Goal: Check status: Check status

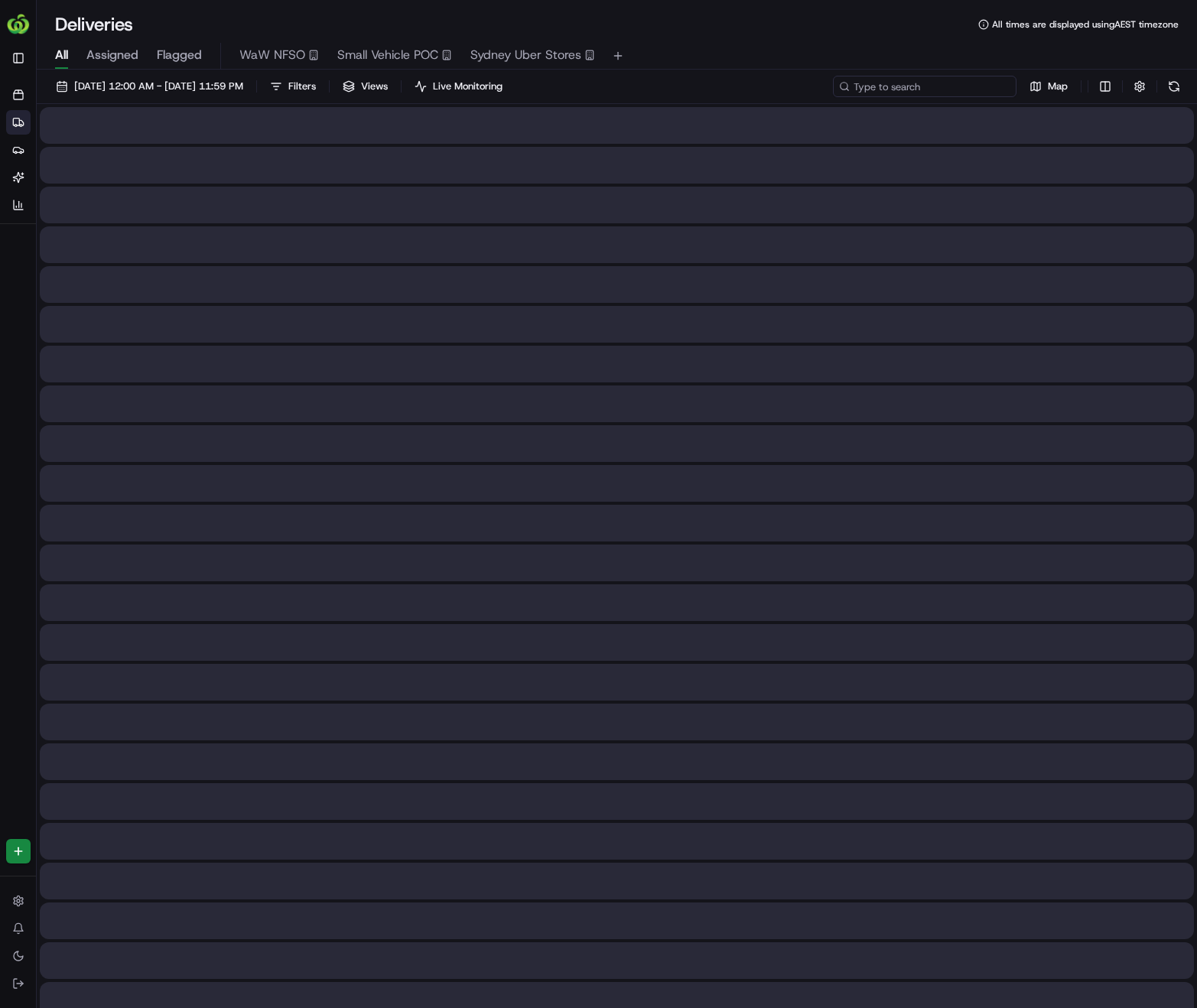
click at [966, 87] on input at bounding box center [924, 86] width 184 height 22
paste input "265926868"
type input "265926868"
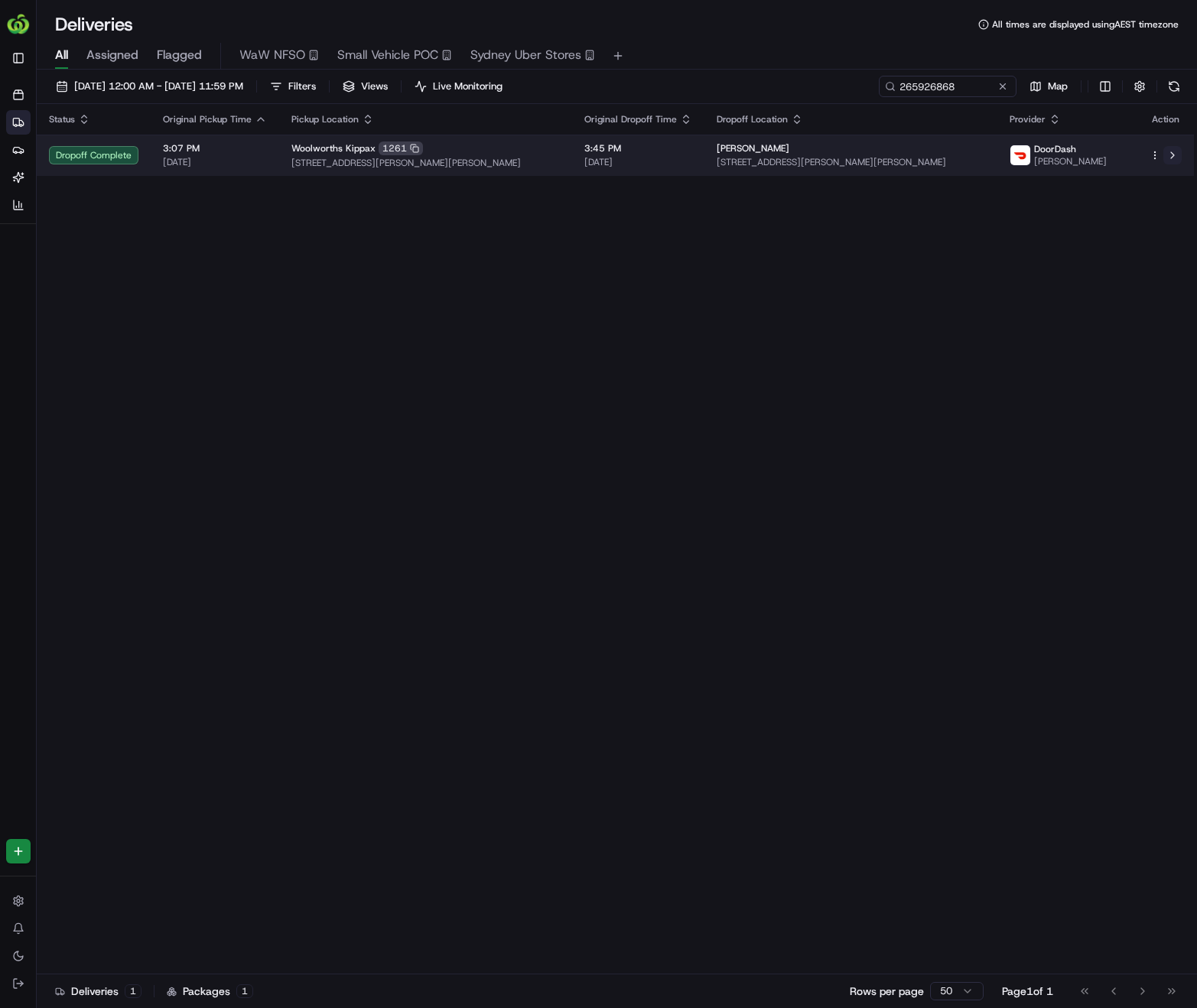
click at [1170, 157] on button at bounding box center [1172, 155] width 18 height 18
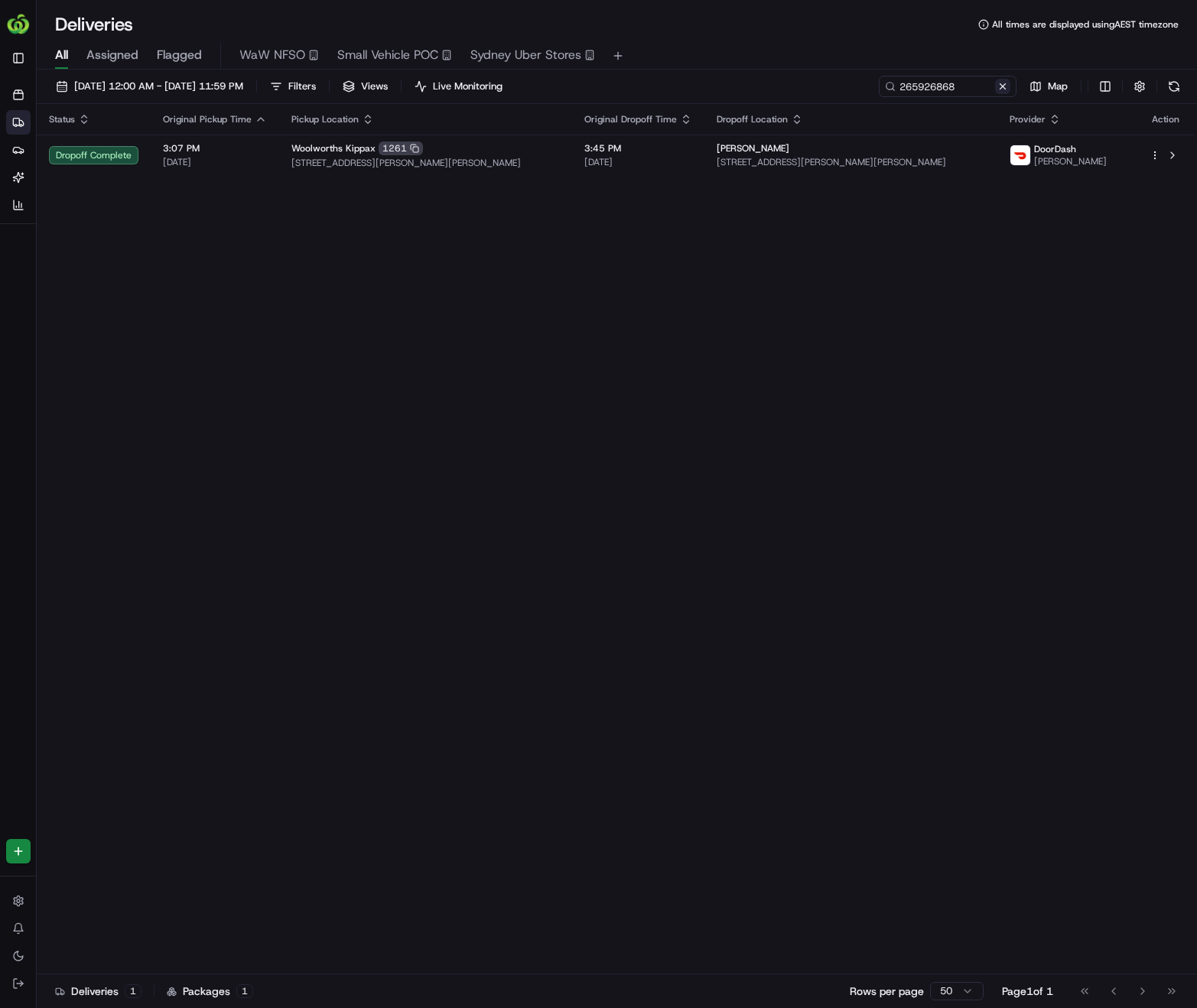
click at [1000, 86] on button at bounding box center [1003, 86] width 16 height 16
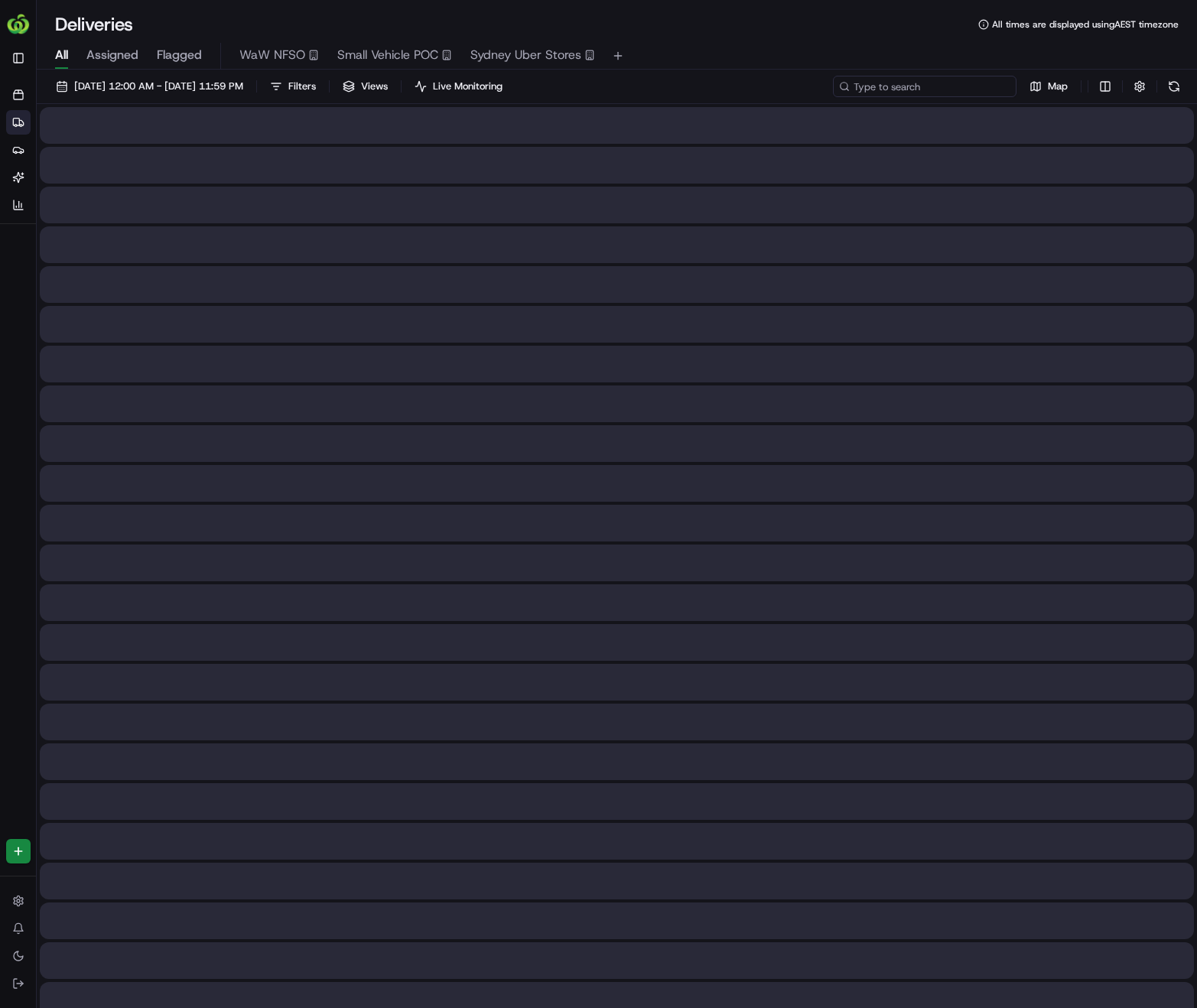
click at [939, 86] on input at bounding box center [924, 86] width 184 height 22
paste input "20 The Parade, DURACK NT"
type input "20 The Parade, DURACK NT"
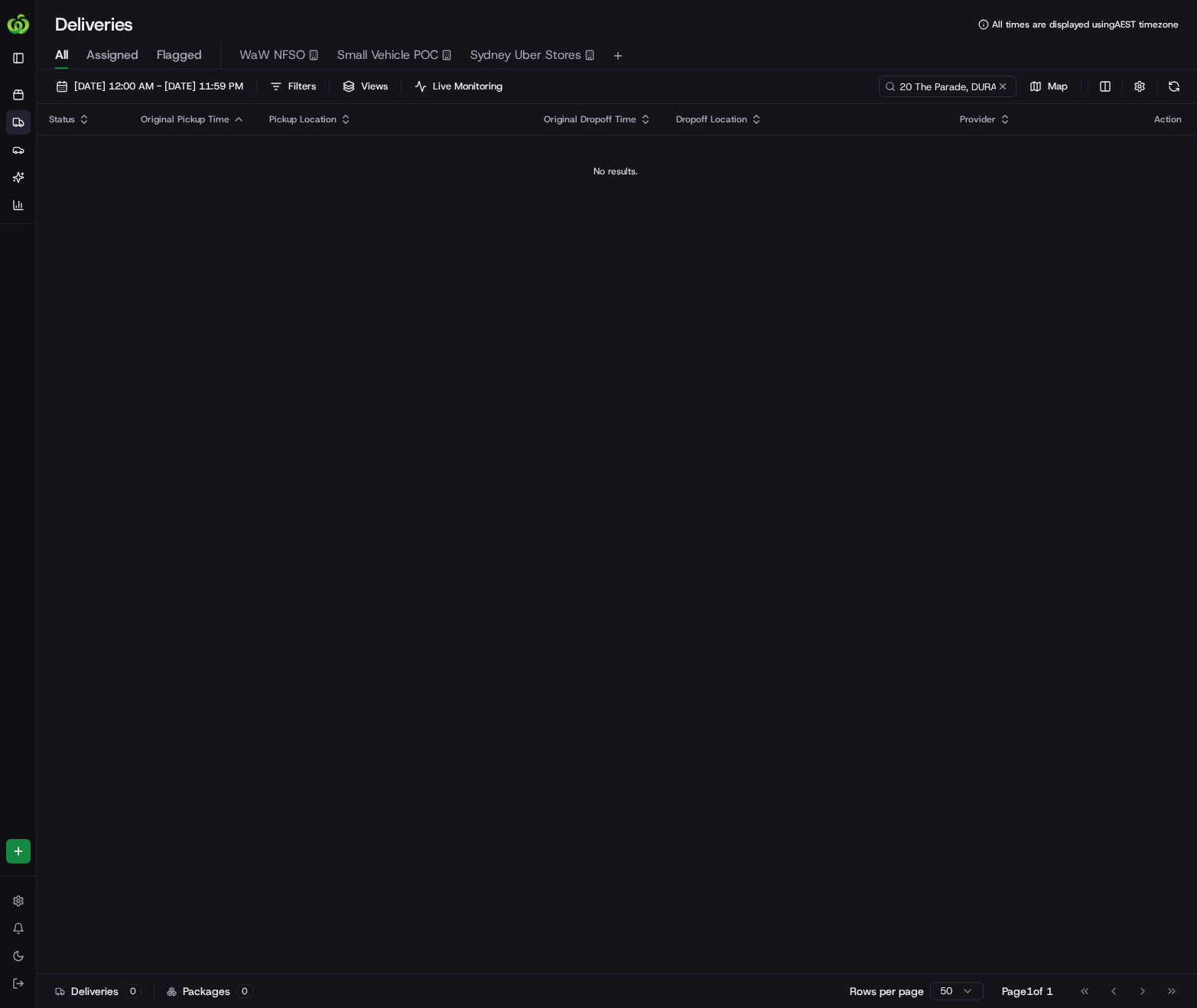
click at [1004, 88] on button at bounding box center [1003, 86] width 16 height 16
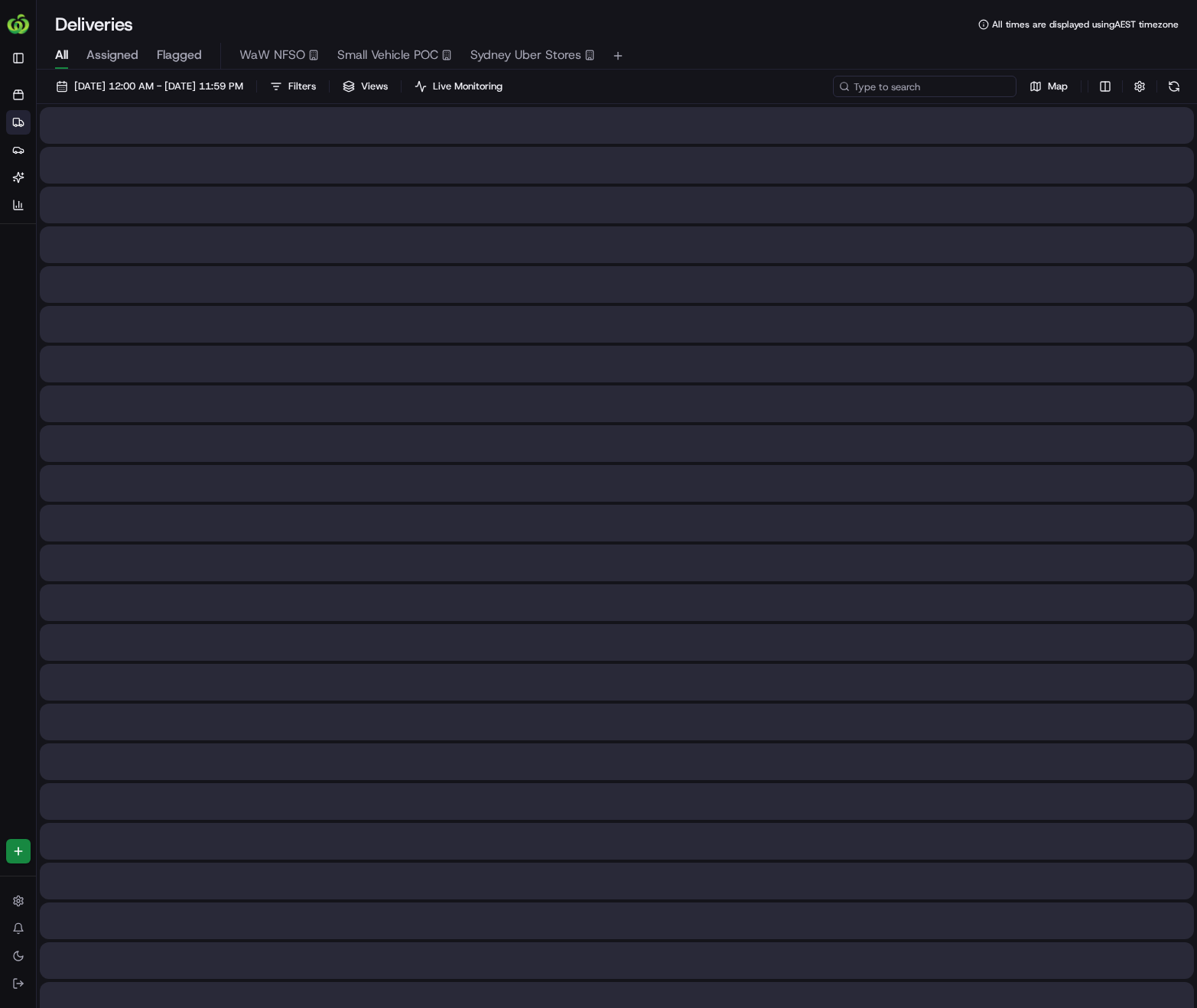
paste input "265377058"
click at [959, 90] on input "265377058" at bounding box center [924, 86] width 184 height 22
type input "265377058"
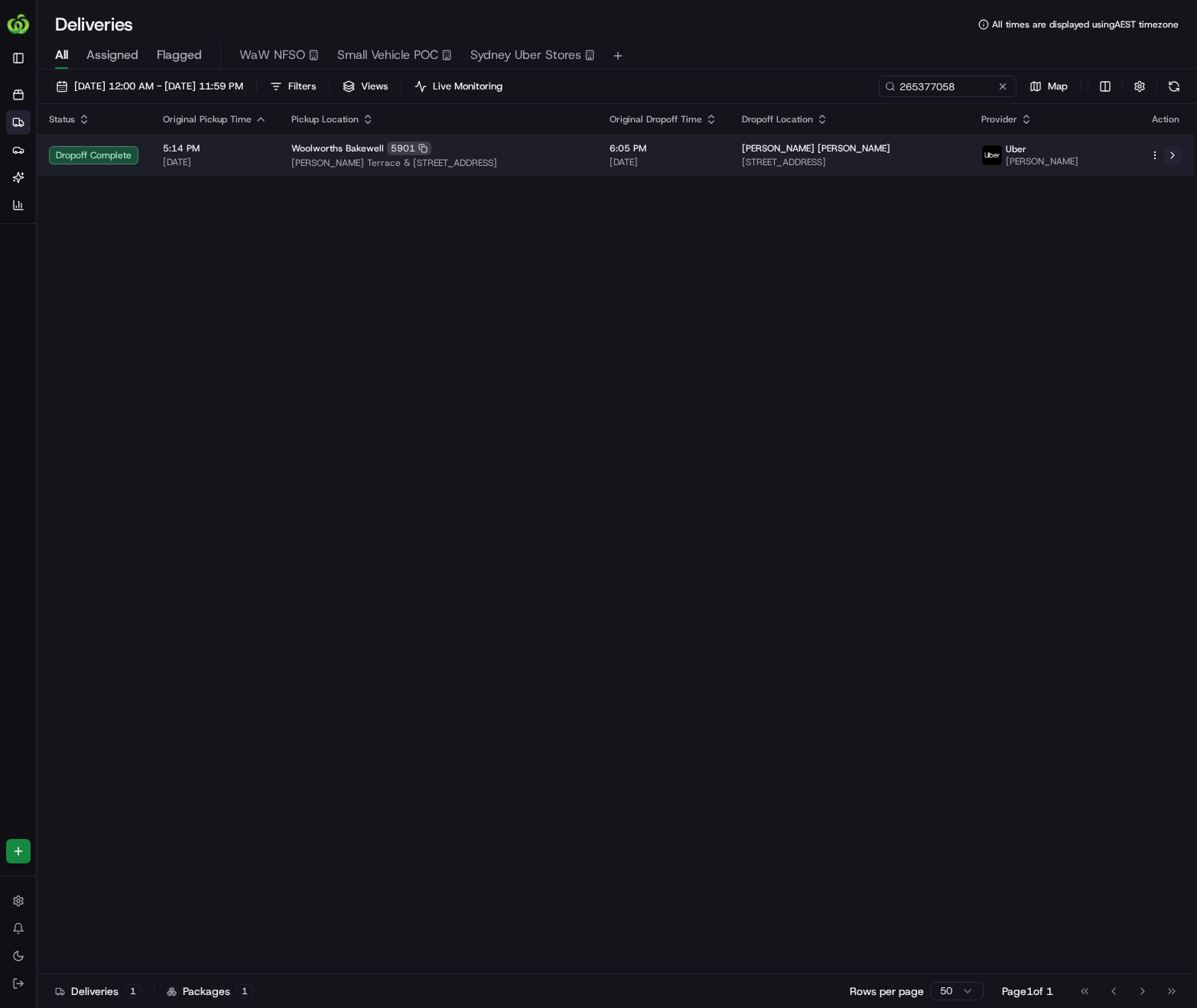
click at [1173, 153] on button at bounding box center [1172, 155] width 18 height 18
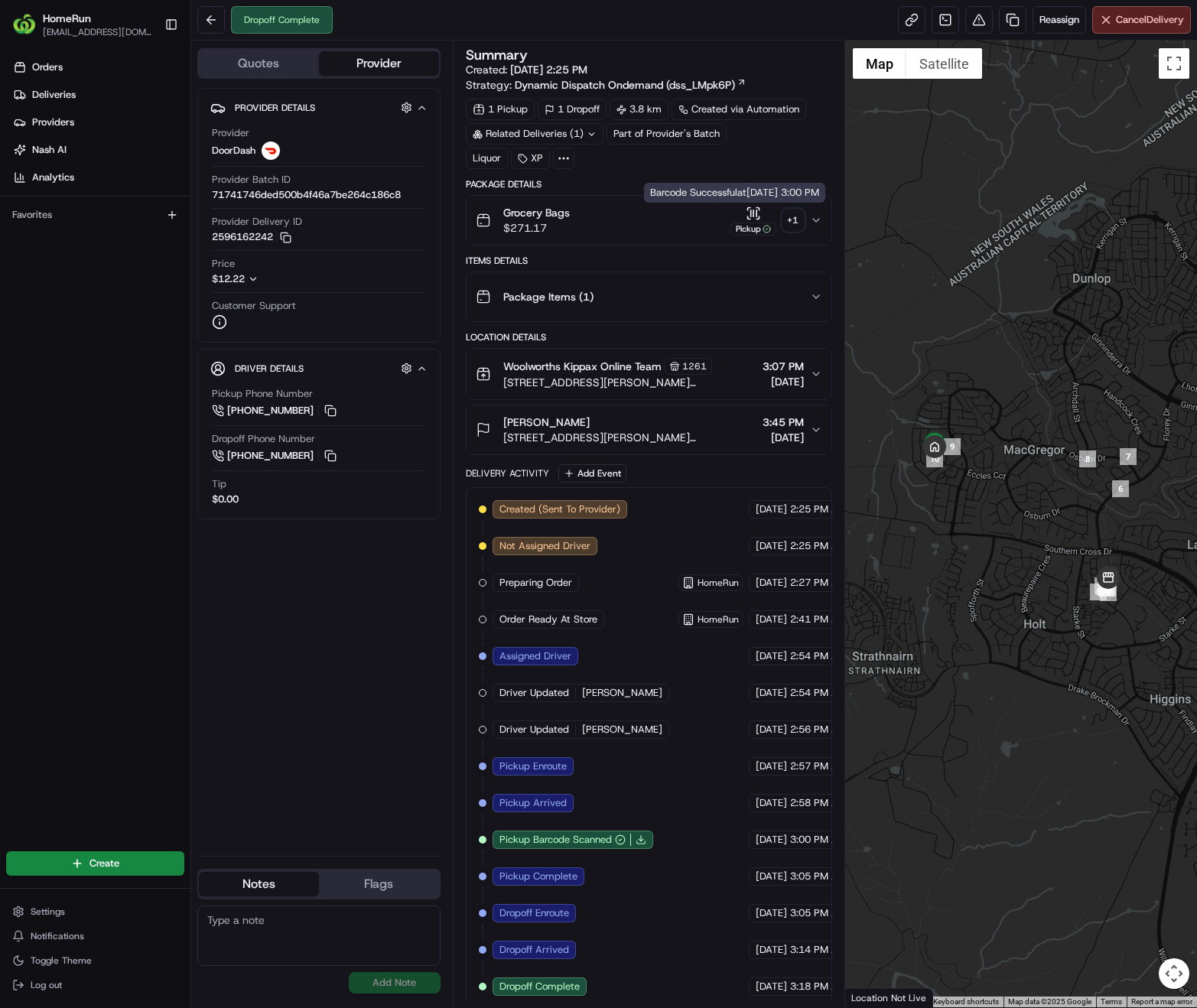
click at [792, 219] on div "+ 1" at bounding box center [793, 220] width 22 height 22
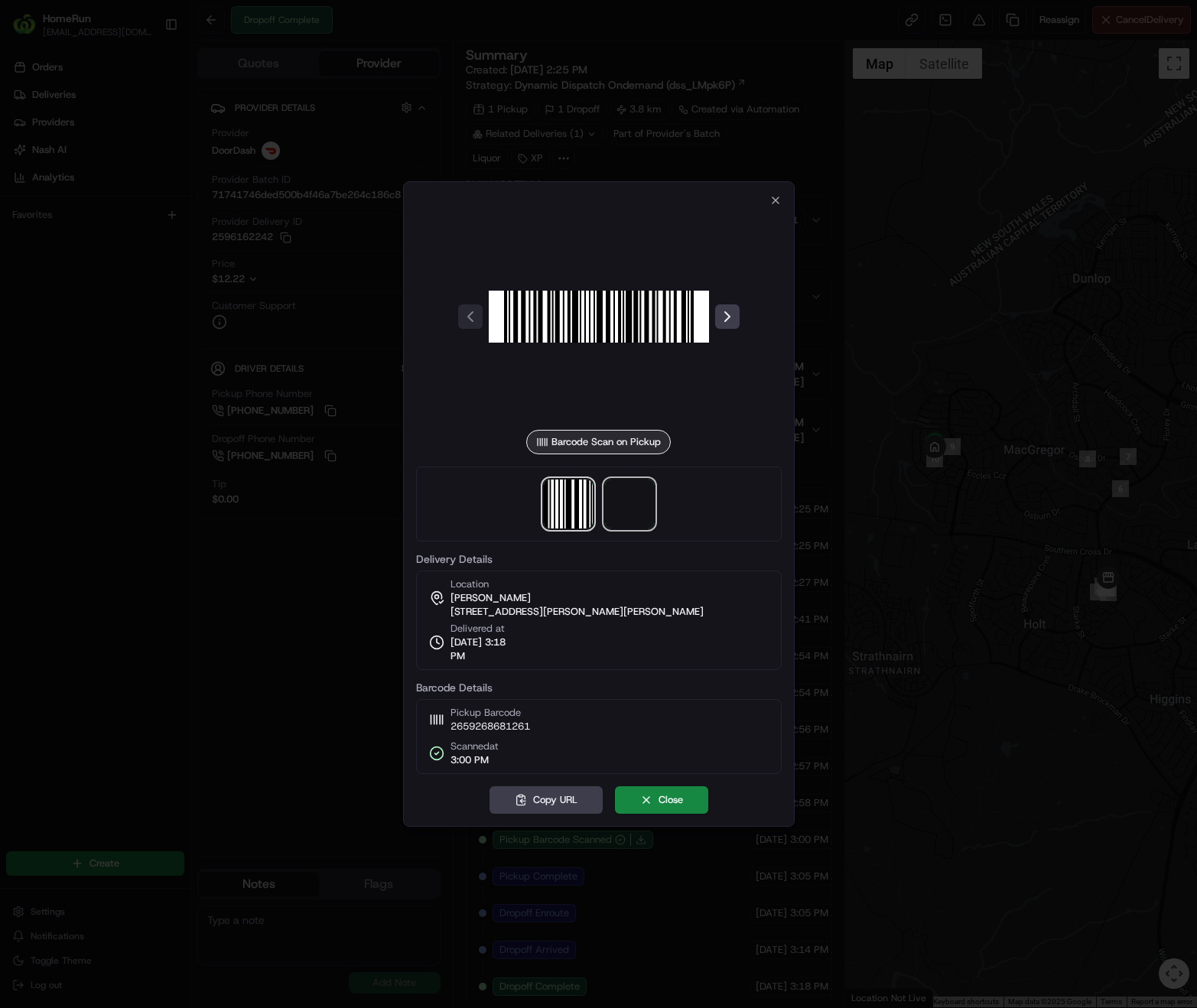
click at [642, 504] on span at bounding box center [630, 504] width 49 height 49
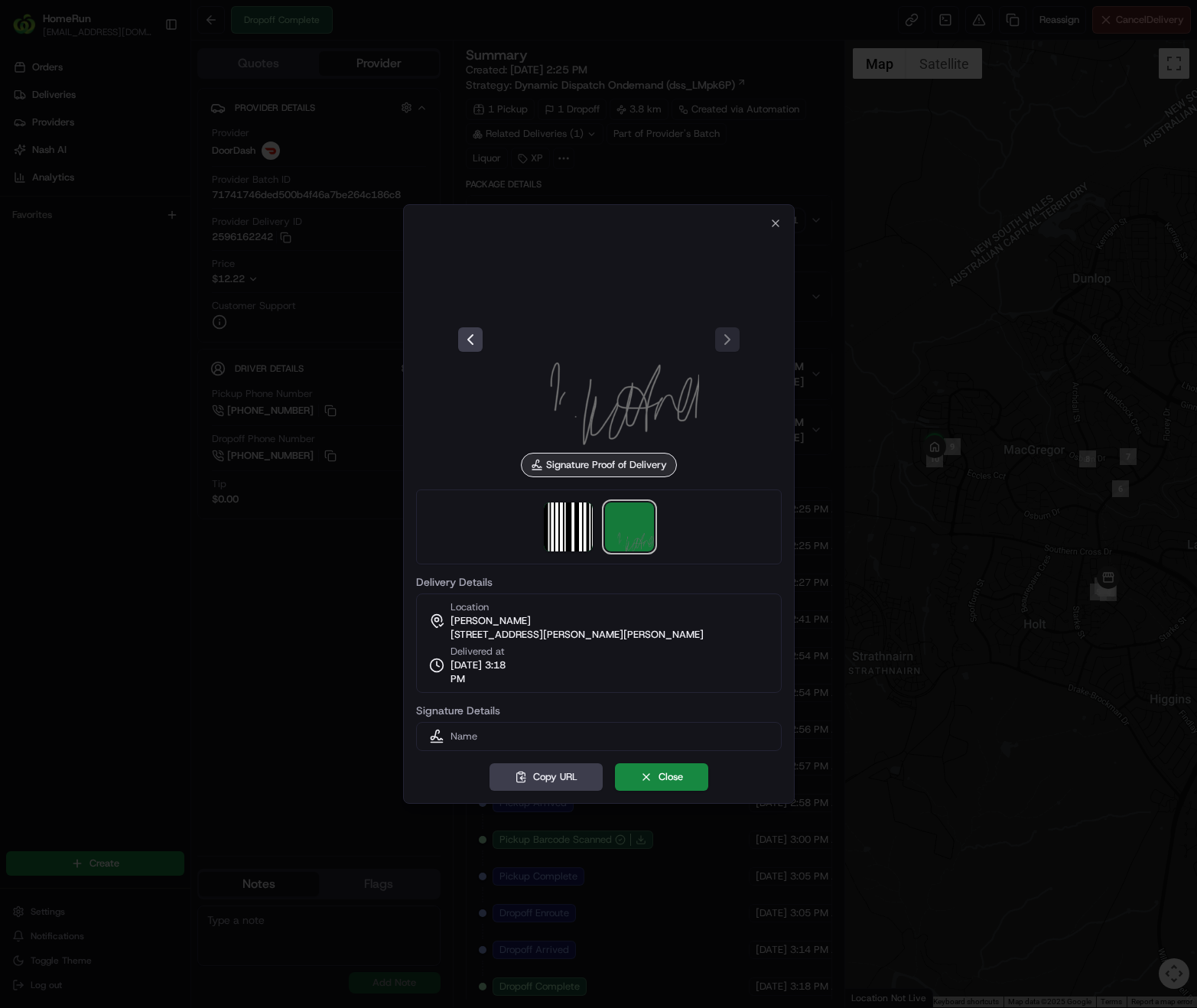
click at [635, 533] on img at bounding box center [630, 527] width 49 height 49
click at [621, 523] on img at bounding box center [630, 527] width 49 height 49
click at [624, 419] on img at bounding box center [598, 339] width 220 height 220
click at [726, 347] on div at bounding box center [598, 339] width 365 height 220
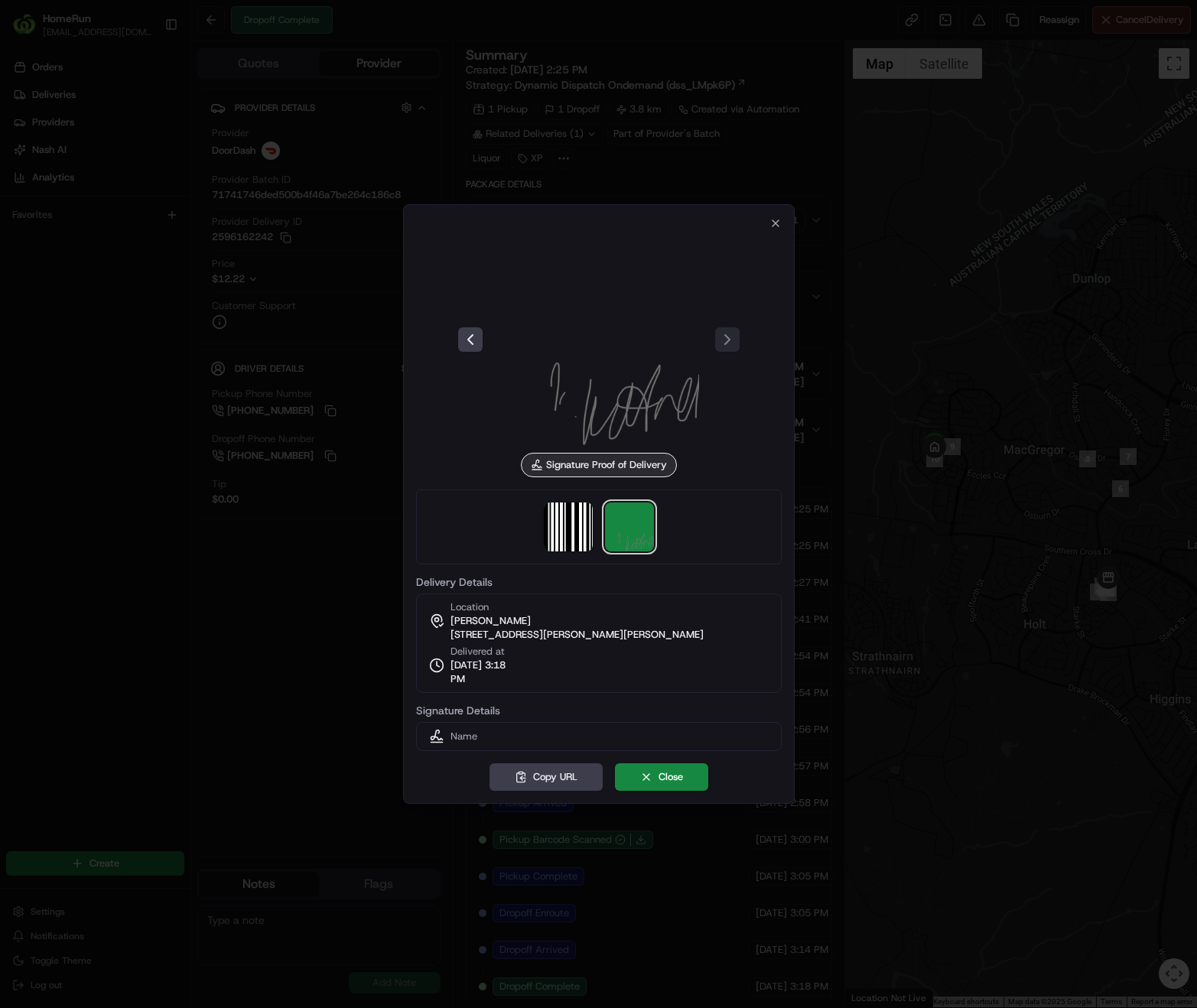
click at [726, 343] on div at bounding box center [598, 339] width 365 height 220
click at [622, 463] on div "Signature Proof of Delivery" at bounding box center [598, 465] width 156 height 24
click at [652, 770] on button "Close" at bounding box center [662, 777] width 93 height 28
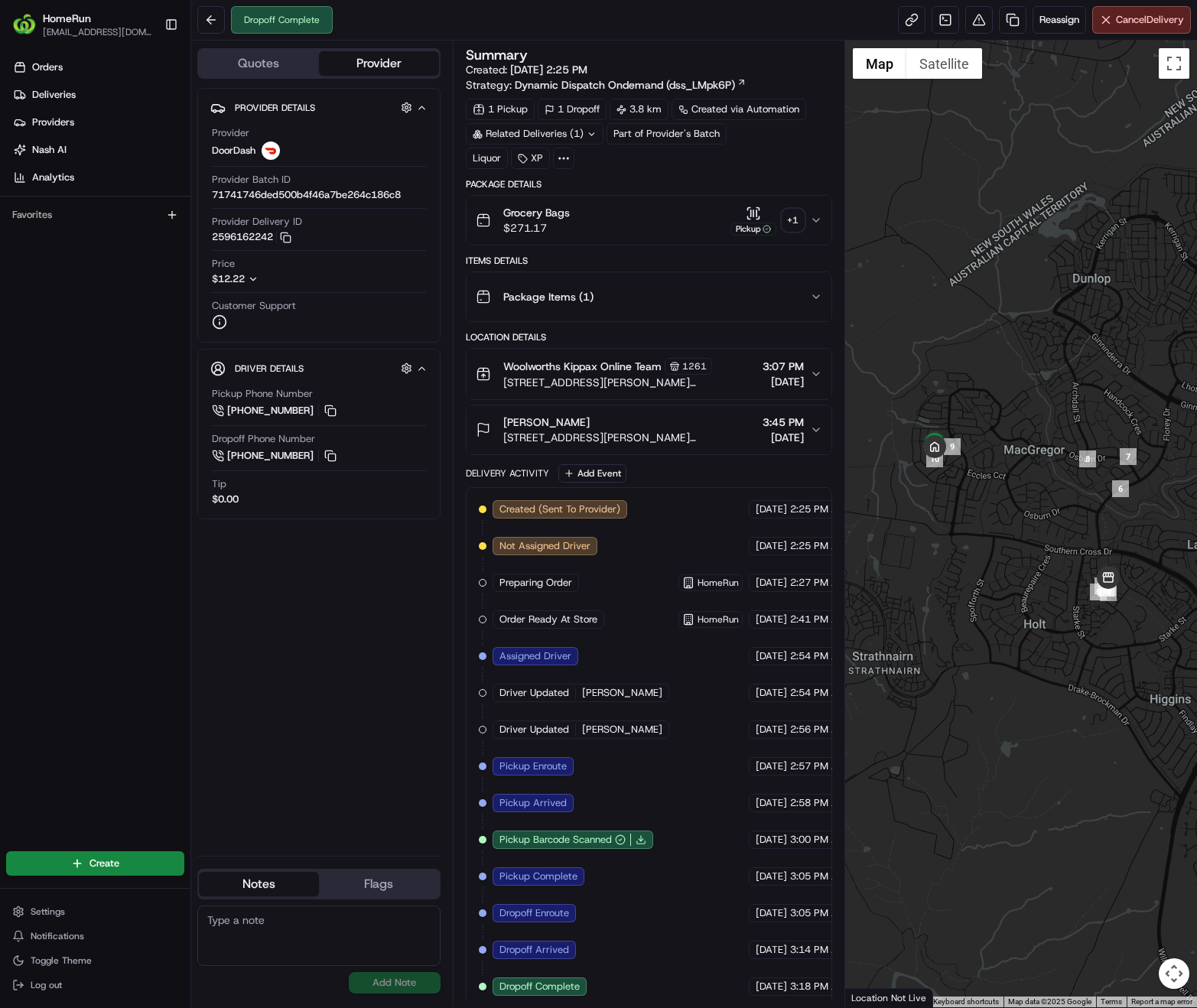
click at [820, 300] on icon "button" at bounding box center [816, 297] width 12 height 12
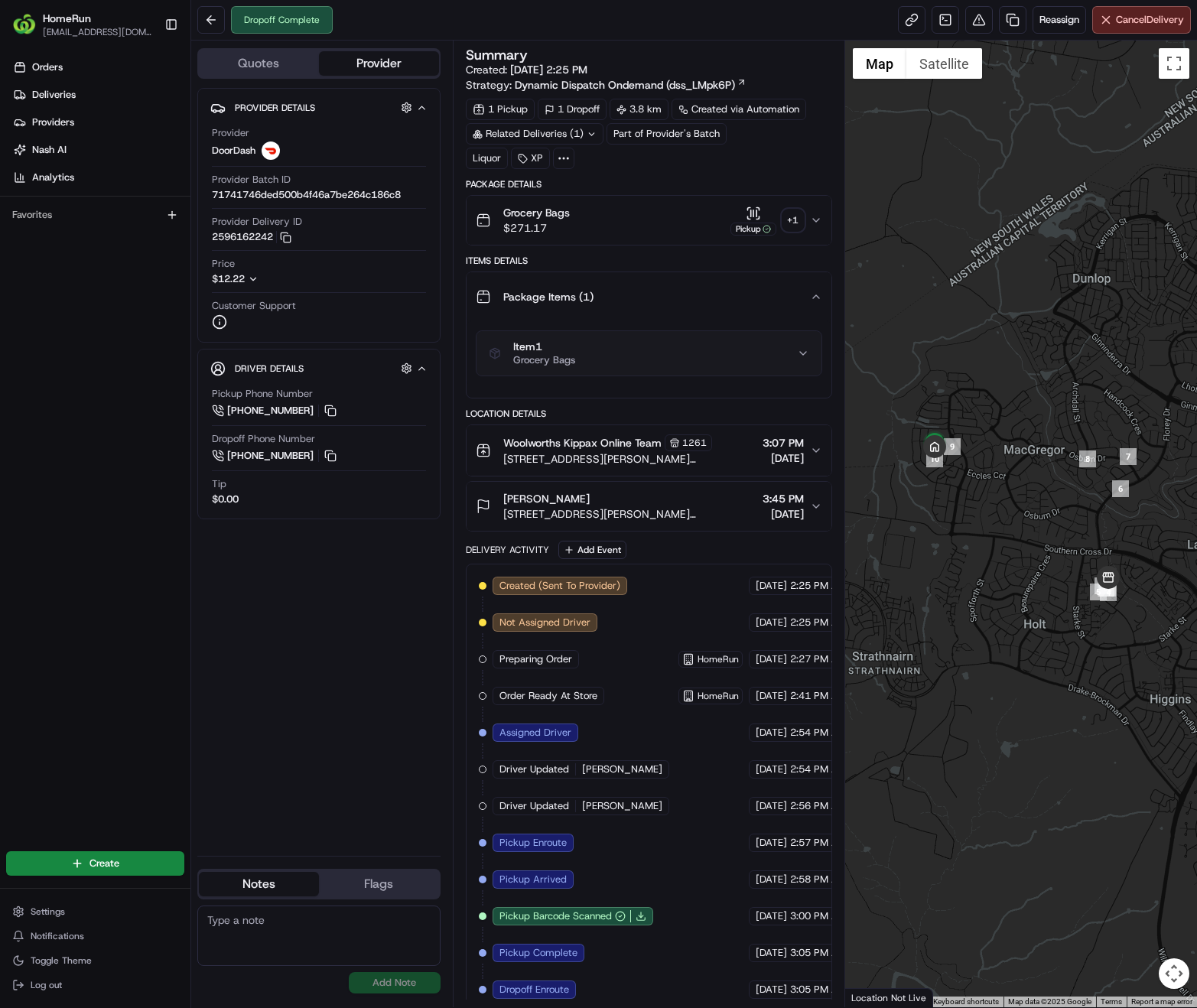
click at [808, 354] on icon "button" at bounding box center [803, 353] width 12 height 12
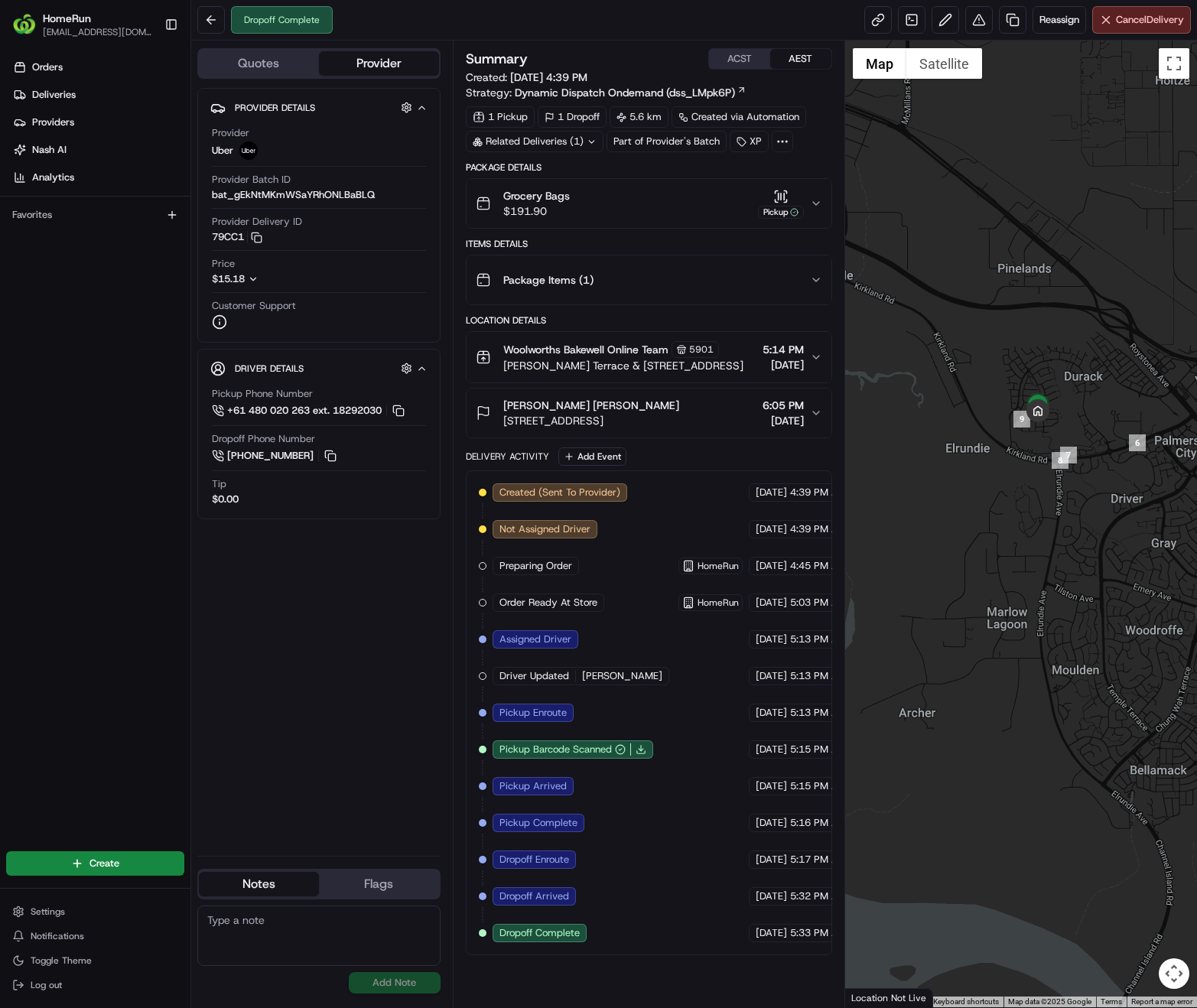
drag, startPoint x: 974, startPoint y: 507, endPoint x: 1075, endPoint y: 506, distance: 101.0
click at [1075, 506] on div at bounding box center [1021, 523] width 352 height 967
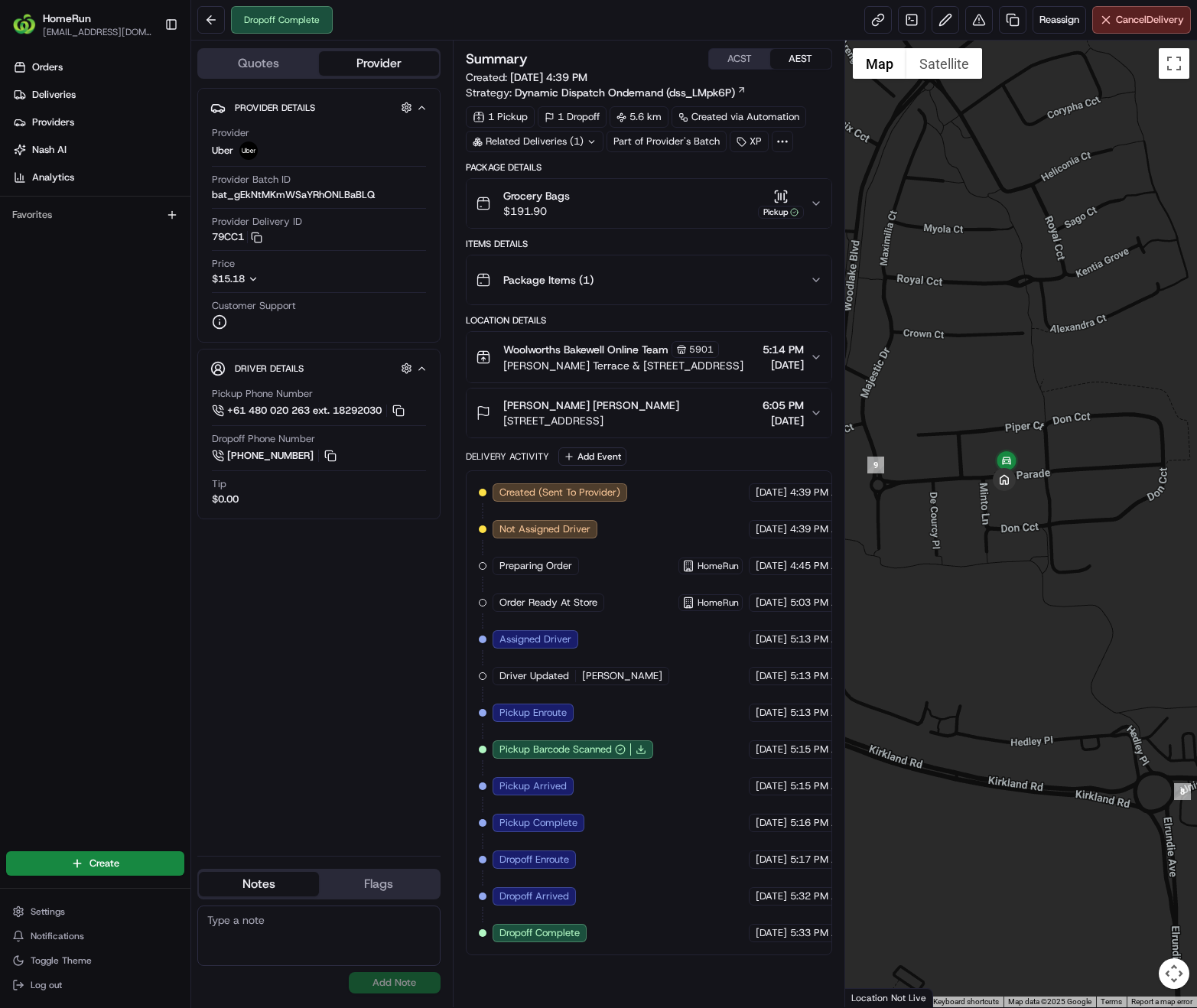
drag, startPoint x: 994, startPoint y: 435, endPoint x: 1044, endPoint y: 520, distance: 98.6
click at [1044, 520] on div at bounding box center [1021, 523] width 352 height 967
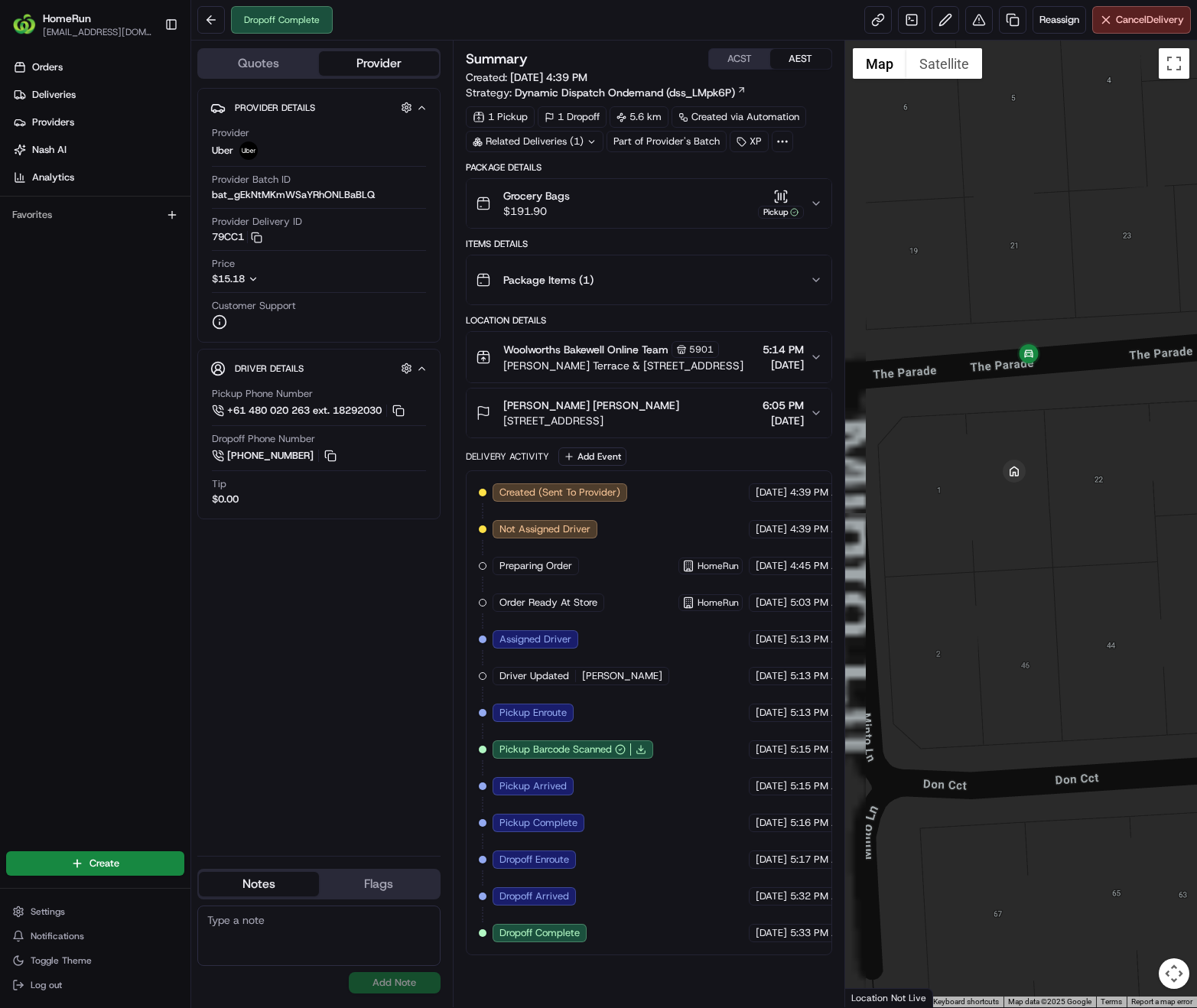
drag, startPoint x: 1025, startPoint y: 434, endPoint x: 1057, endPoint y: 452, distance: 36.7
click at [1057, 452] on div at bounding box center [1021, 523] width 352 height 967
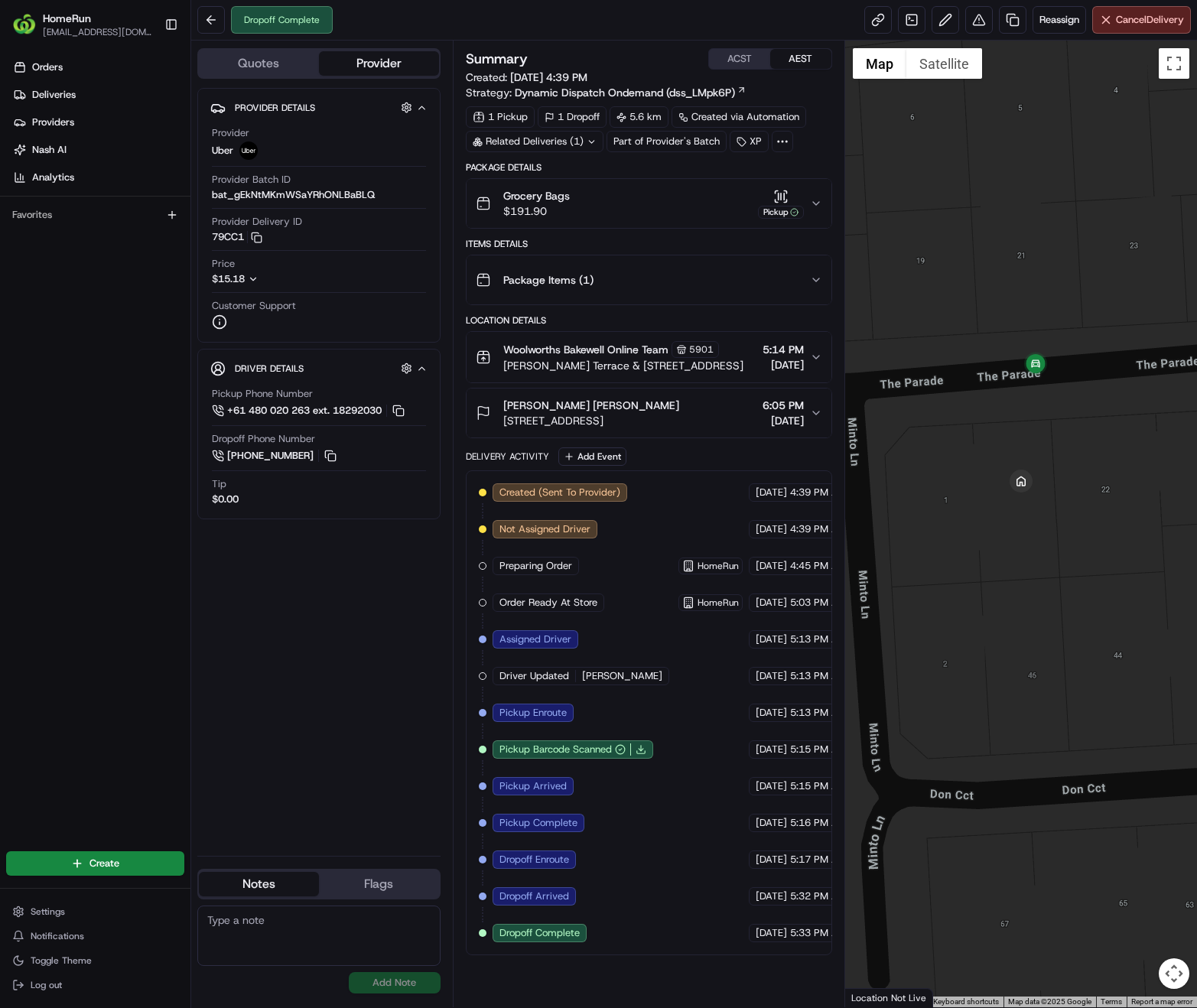
drag, startPoint x: 1070, startPoint y: 416, endPoint x: 1079, endPoint y: 427, distance: 14.2
click at [1079, 427] on div at bounding box center [1021, 523] width 352 height 967
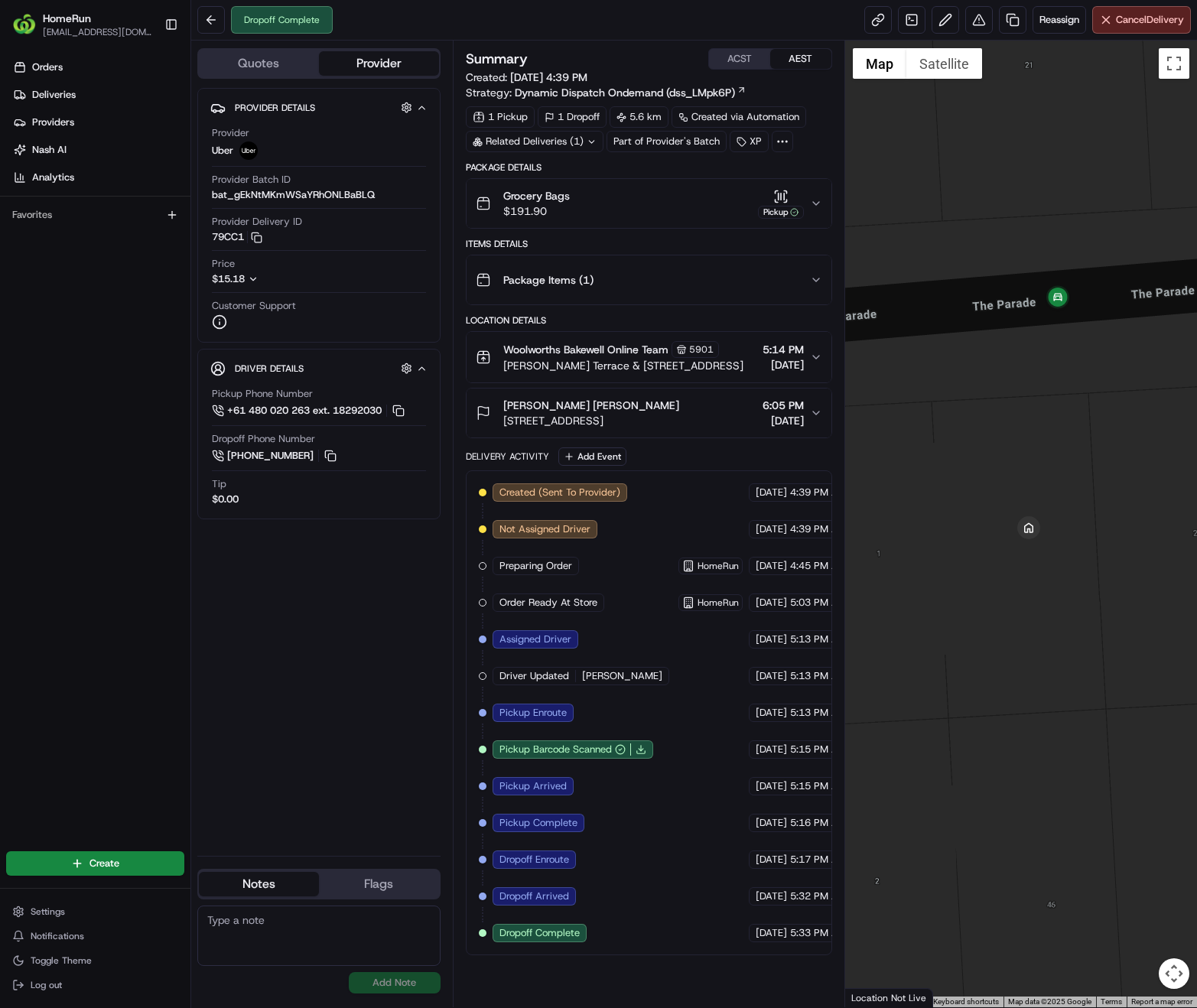
click at [1031, 434] on div at bounding box center [1021, 523] width 352 height 967
